Goal: Task Accomplishment & Management: Use online tool/utility

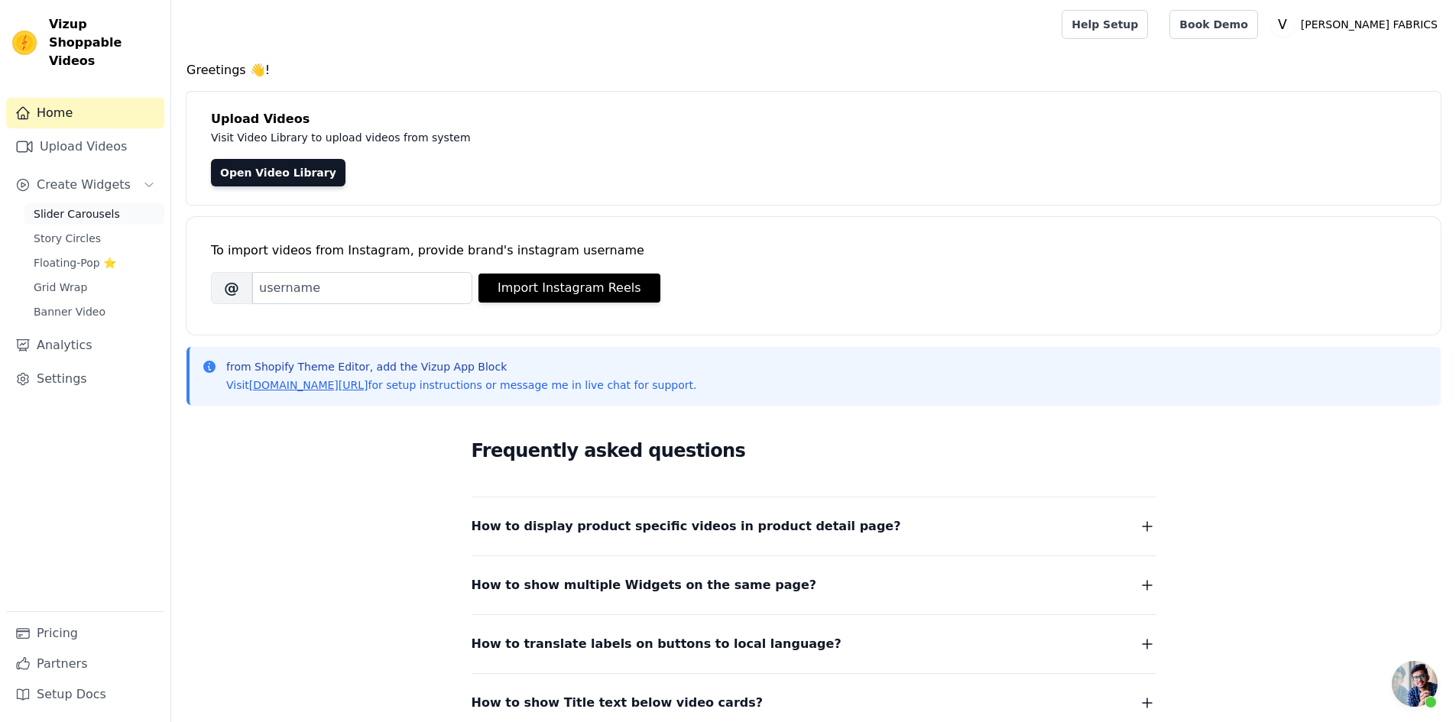
click at [84, 206] on span "Slider Carousels" at bounding box center [77, 213] width 86 height 15
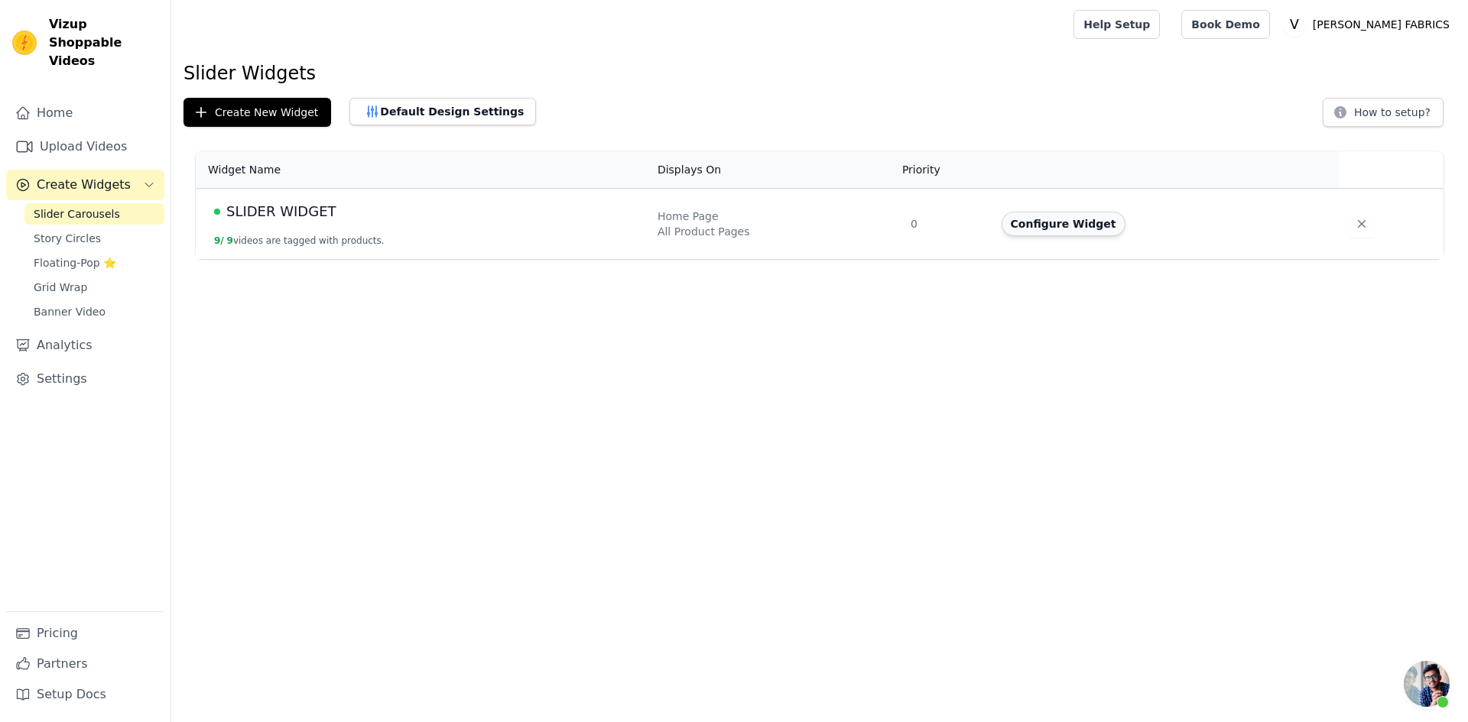
click at [1057, 229] on button "Configure Widget" at bounding box center [1063, 224] width 124 height 24
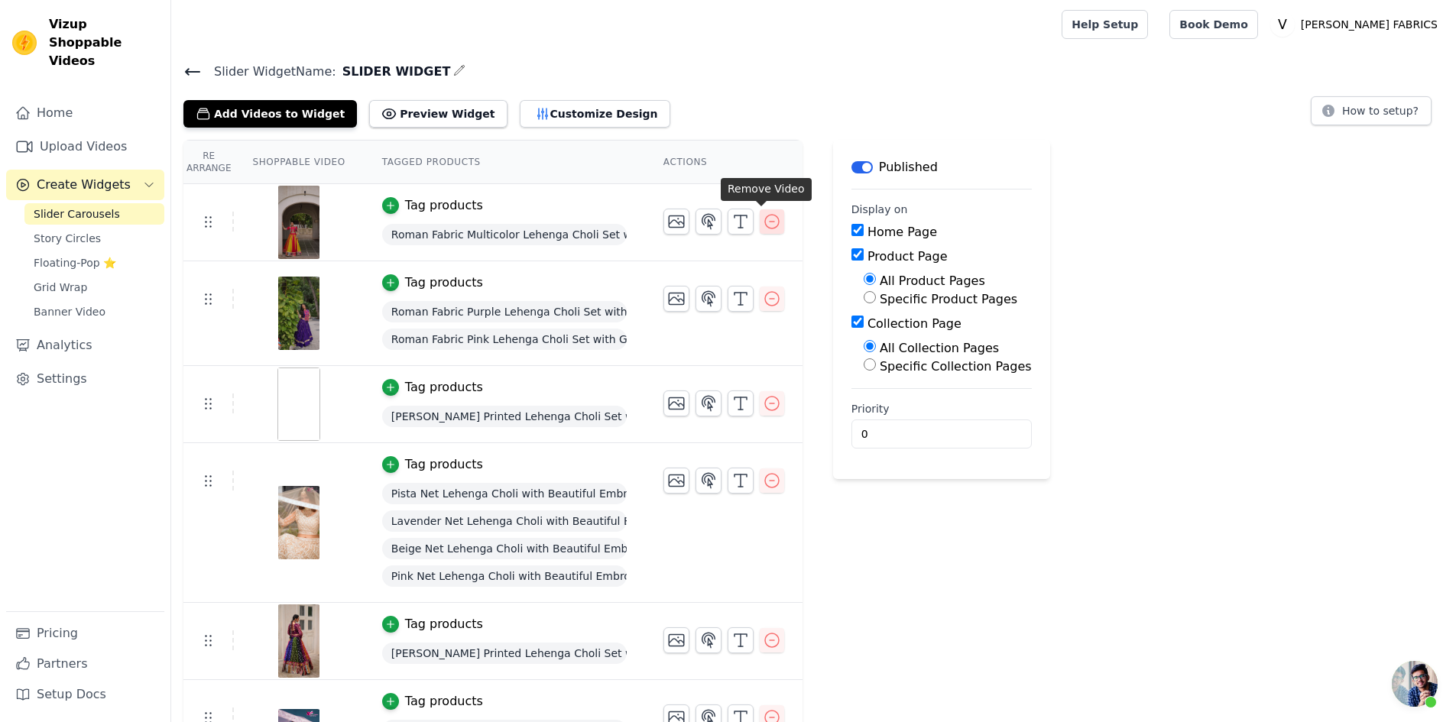
click at [763, 223] on icon "button" at bounding box center [772, 222] width 18 height 18
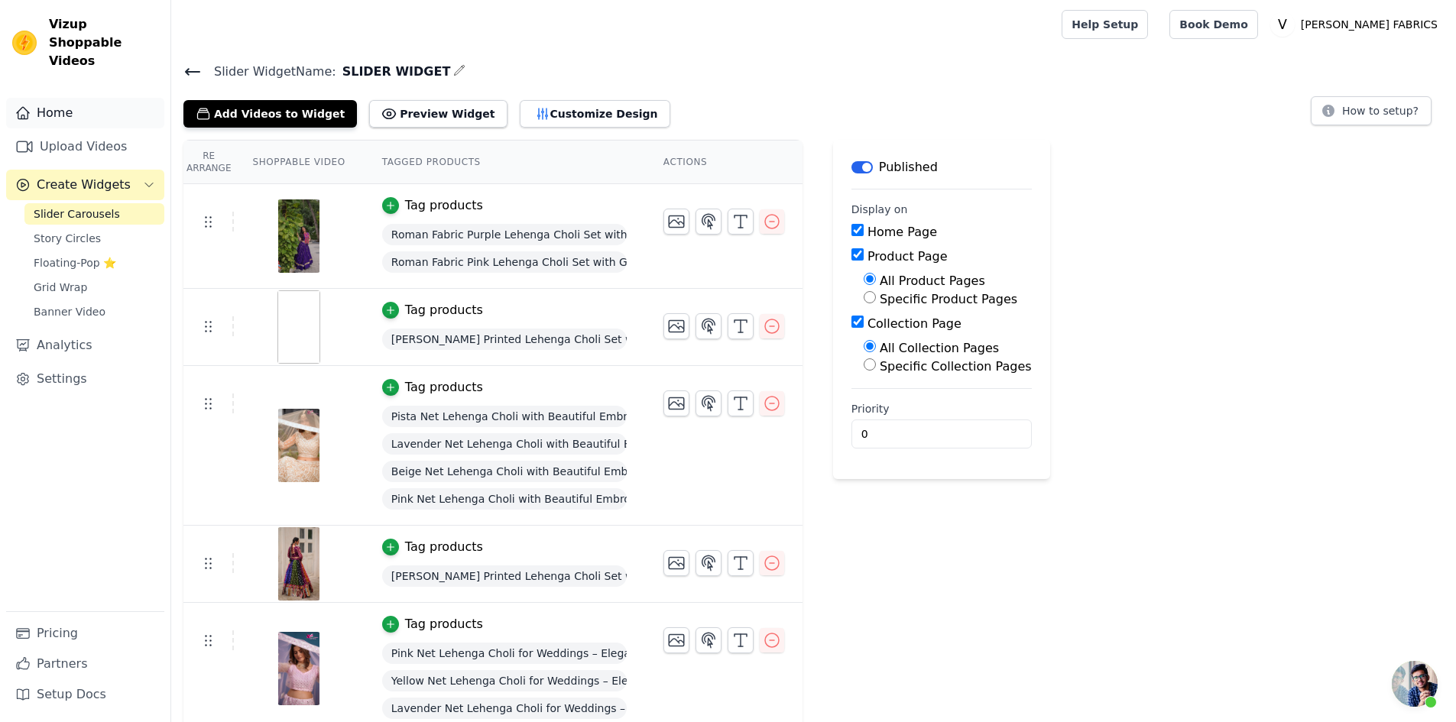
click at [37, 98] on link "Home" at bounding box center [85, 113] width 158 height 31
